Goal: Task Accomplishment & Management: Use online tool/utility

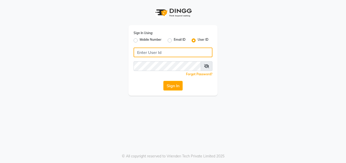
drag, startPoint x: 150, startPoint y: 52, endPoint x: 148, endPoint y: 59, distance: 7.3
click at [150, 52] on input "Username" at bounding box center [172, 53] width 79 height 10
type input "Perfectcare@123"
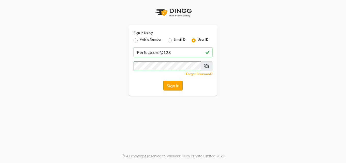
click at [176, 83] on button "Sign In" at bounding box center [172, 86] width 19 height 10
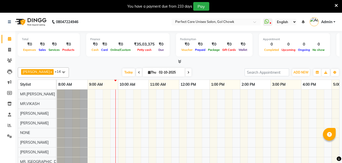
drag, startPoint x: 336, startPoint y: 5, endPoint x: 311, endPoint y: 11, distance: 25.9
click at [336, 5] on icon at bounding box center [335, 5] width 3 height 5
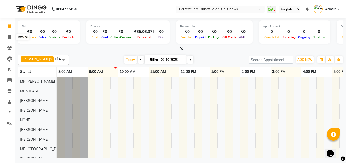
click at [7, 36] on span at bounding box center [9, 37] width 9 height 6
select select "service"
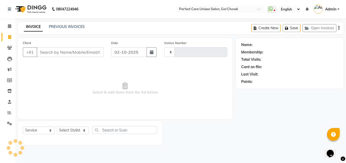
type input "4403"
select select "4751"
click at [150, 51] on icon "button" at bounding box center [152, 52] width 4 height 4
select select "10"
select select "2025"
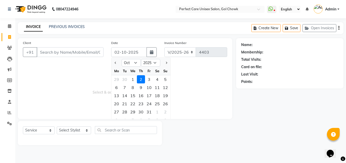
drag, startPoint x: 132, startPoint y: 78, endPoint x: 112, endPoint y: 67, distance: 23.9
click at [132, 78] on div "1" at bounding box center [133, 79] width 8 height 8
type input "01-10-2025"
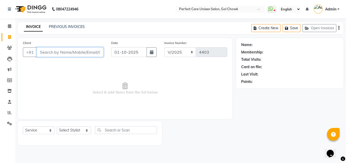
click at [80, 51] on input "Client" at bounding box center [70, 52] width 67 height 10
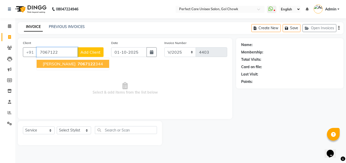
click at [75, 65] on span "[PERSON_NAME]" at bounding box center [59, 63] width 33 height 5
type input "7067122344"
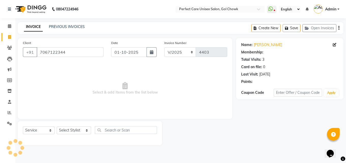
select select "1: Object"
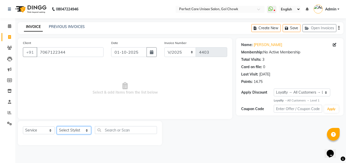
click at [72, 130] on select "Select Stylist MISS. [PERSON_NAME] [PERSON_NAME] MISS [PERSON_NAME] MISS [PERSO…" at bounding box center [74, 130] width 34 height 8
select select "78640"
click at [57, 126] on select "Select Stylist MISS. [PERSON_NAME] [PERSON_NAME] MISS [PERSON_NAME] MISS [PERSO…" at bounding box center [74, 130] width 34 height 8
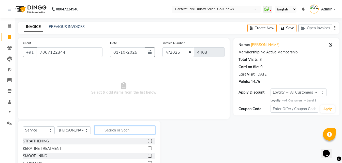
click at [109, 130] on input "text" at bounding box center [125, 130] width 60 height 8
type input "hair cut"
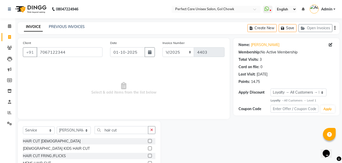
click at [149, 141] on label at bounding box center [150, 141] width 4 height 4
click at [149, 141] on input "checkbox" at bounding box center [149, 141] width 3 height 3
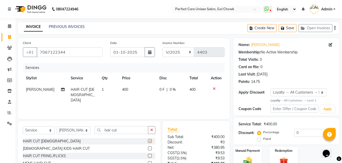
scroll to position [40, 0]
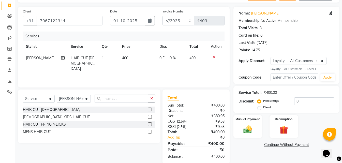
checkbox input "false"
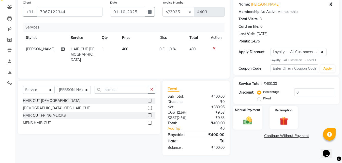
click at [249, 125] on img at bounding box center [247, 121] width 14 height 10
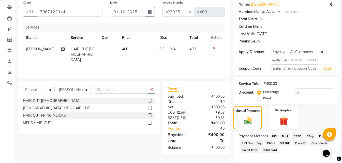
click at [268, 141] on span "CASH" at bounding box center [270, 143] width 11 height 6
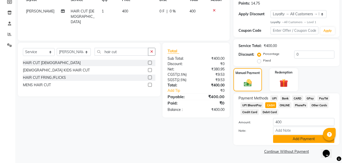
click at [285, 139] on button "Add Payment" at bounding box center [303, 139] width 61 height 8
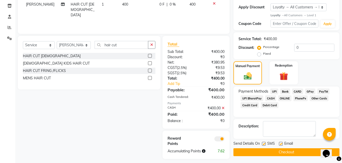
scroll to position [89, 0]
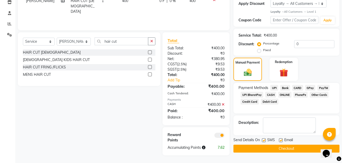
click at [274, 150] on button "Checkout" at bounding box center [286, 149] width 106 height 8
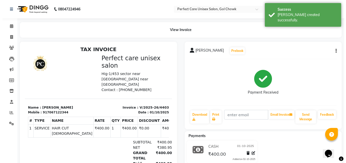
scroll to position [4, 0]
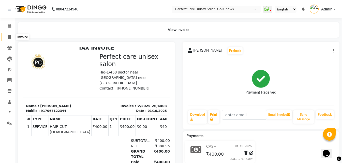
click at [10, 36] on icon at bounding box center [9, 37] width 3 height 4
select select "service"
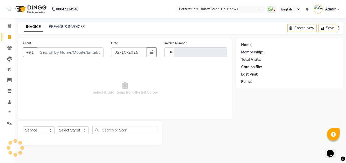
type input "4404"
select select "4751"
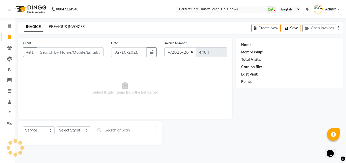
click at [59, 25] on link "PREVIOUS INVOICES" at bounding box center [67, 26] width 36 height 5
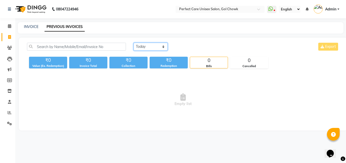
click at [138, 45] on select "[DATE] [DATE] Custom Range" at bounding box center [150, 47] width 34 height 8
select select "[DATE]"
click at [133, 43] on select "[DATE] [DATE] Custom Range" at bounding box center [150, 47] width 34 height 8
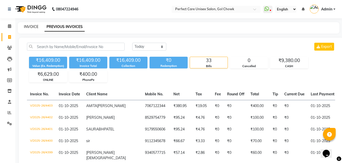
click at [31, 26] on link "INVOICE" at bounding box center [31, 26] width 14 height 5
select select "service"
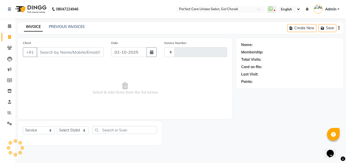
type input "4404"
select select "4751"
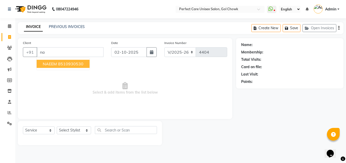
type input "n"
